Goal: Find specific page/section: Find specific page/section

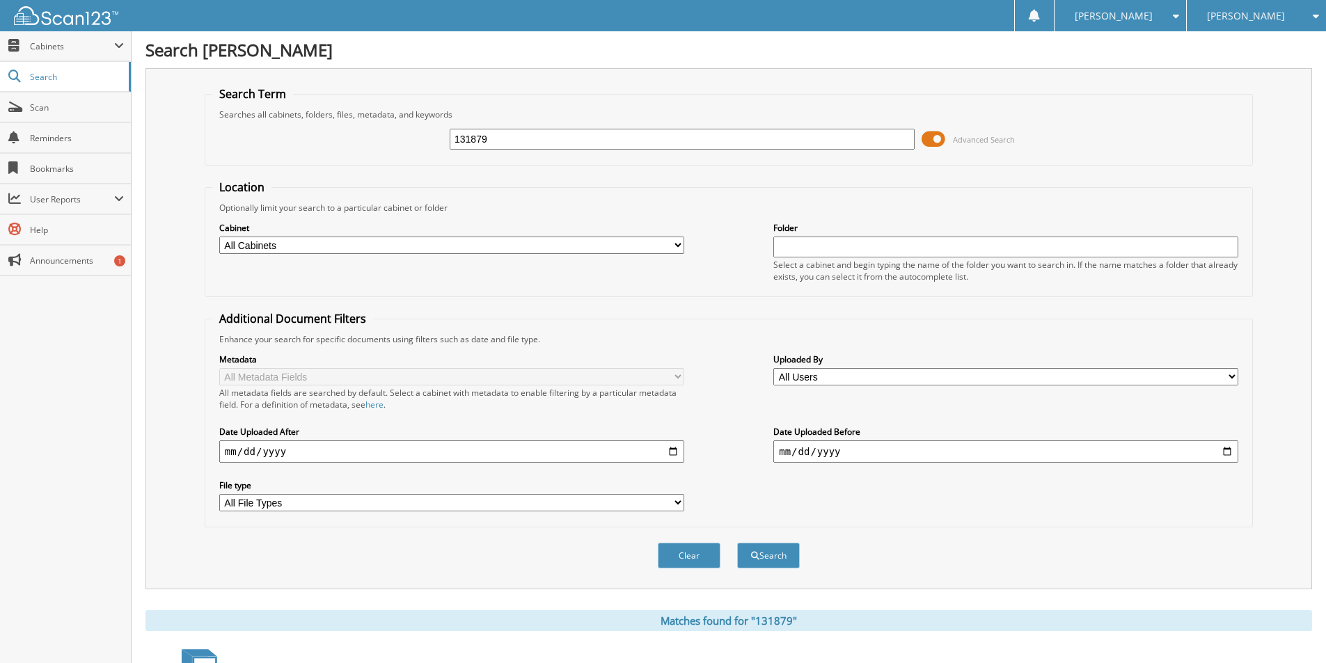
drag, startPoint x: 516, startPoint y: 146, endPoint x: 163, endPoint y: 126, distance: 353.5
click at [164, 127] on div "Search Term Searches all cabinets, folders, files, metadata, and keywords 13187…" at bounding box center [729, 328] width 1167 height 521
type input "129794"
click at [768, 553] on button "Search" at bounding box center [768, 556] width 63 height 26
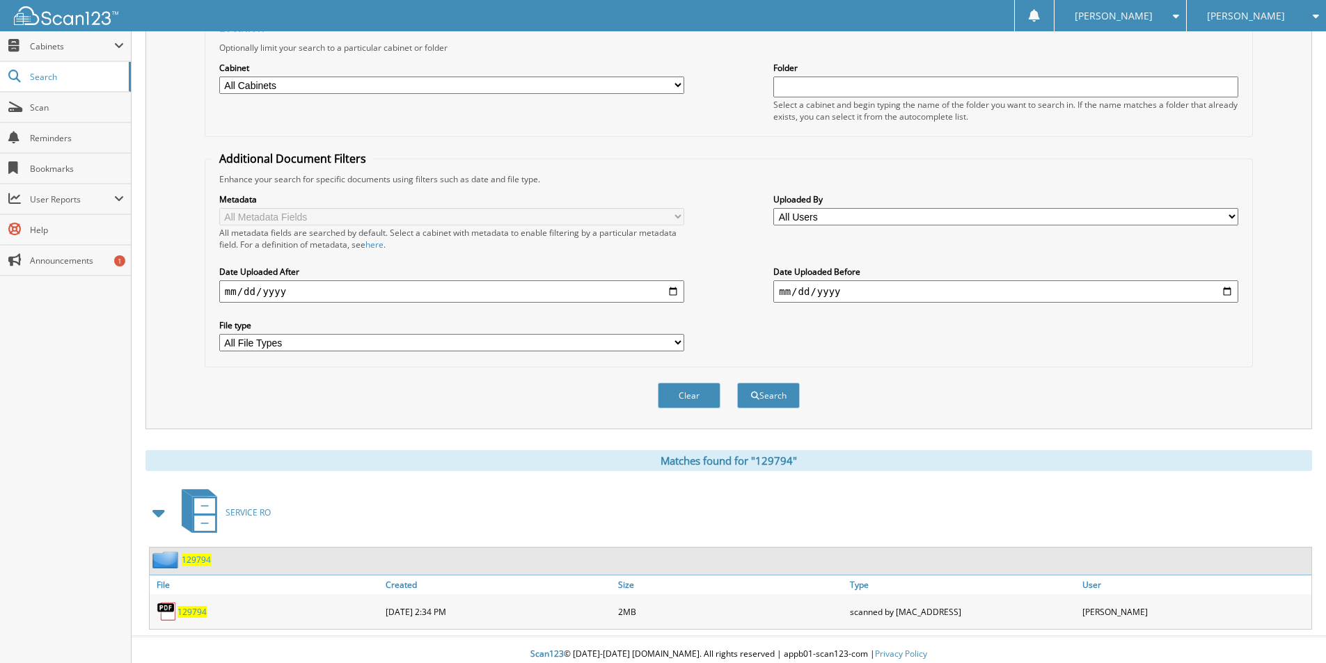
scroll to position [169, 0]
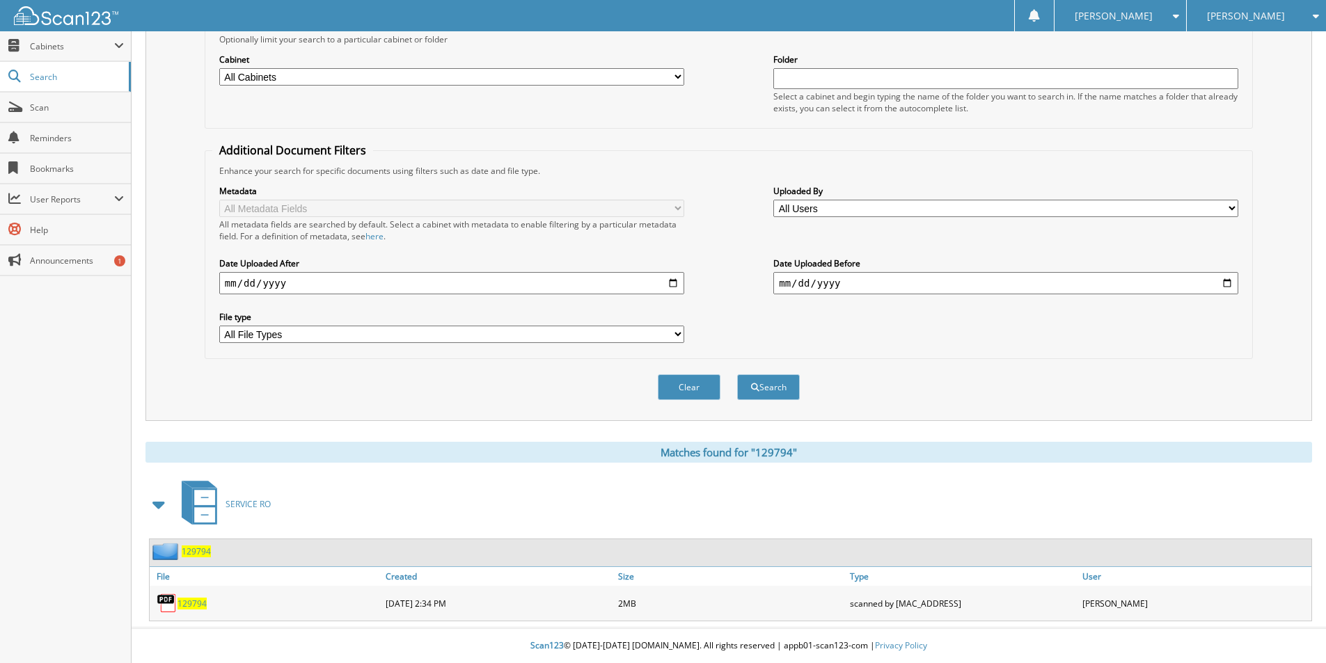
click at [196, 598] on span "129794" at bounding box center [192, 604] width 29 height 12
